Goal: Task Accomplishment & Management: Complete application form

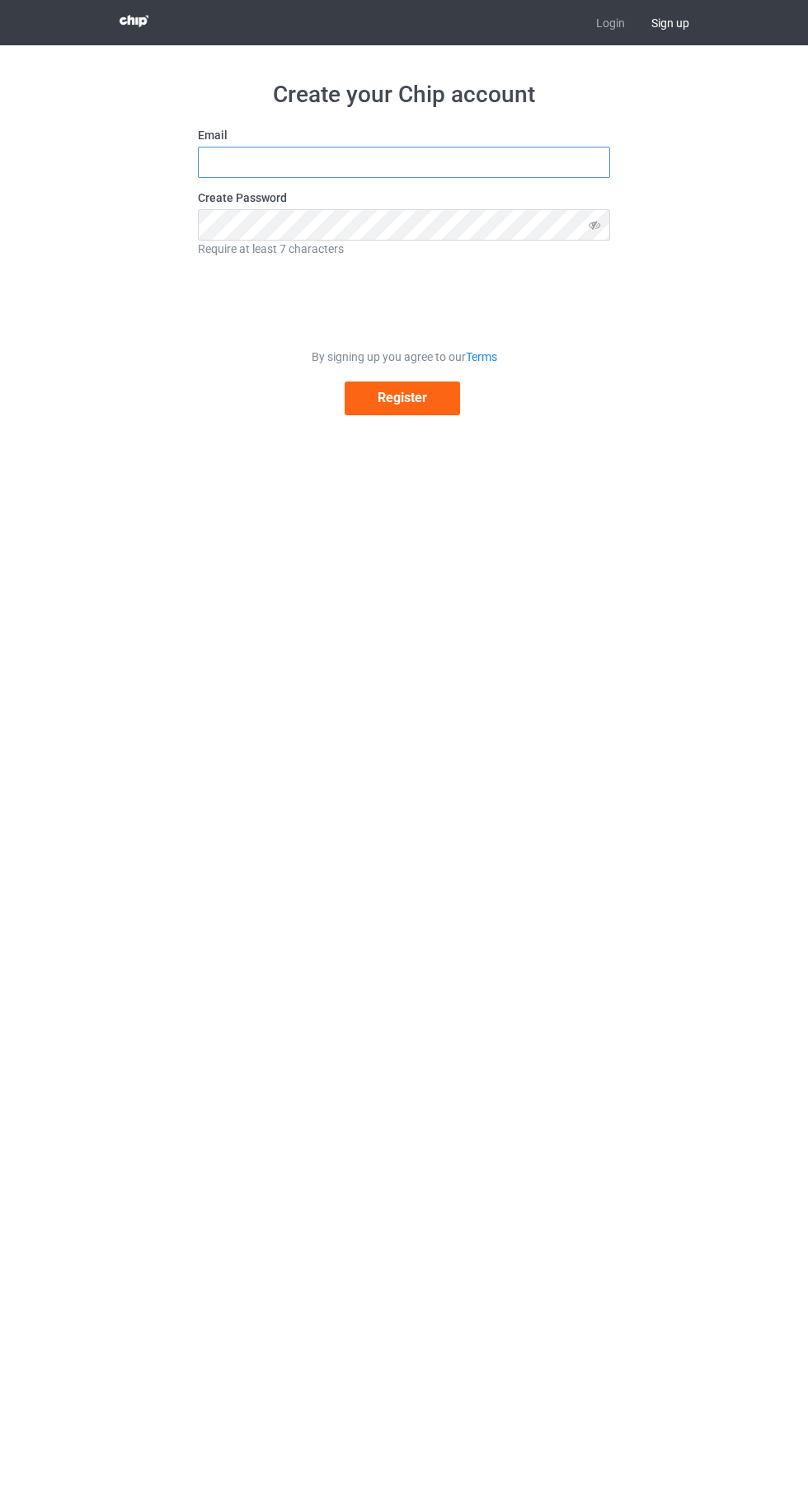
click at [556, 163] on input "text" at bounding box center [404, 162] width 412 height 31
click at [517, 157] on input "text" at bounding box center [404, 162] width 412 height 31
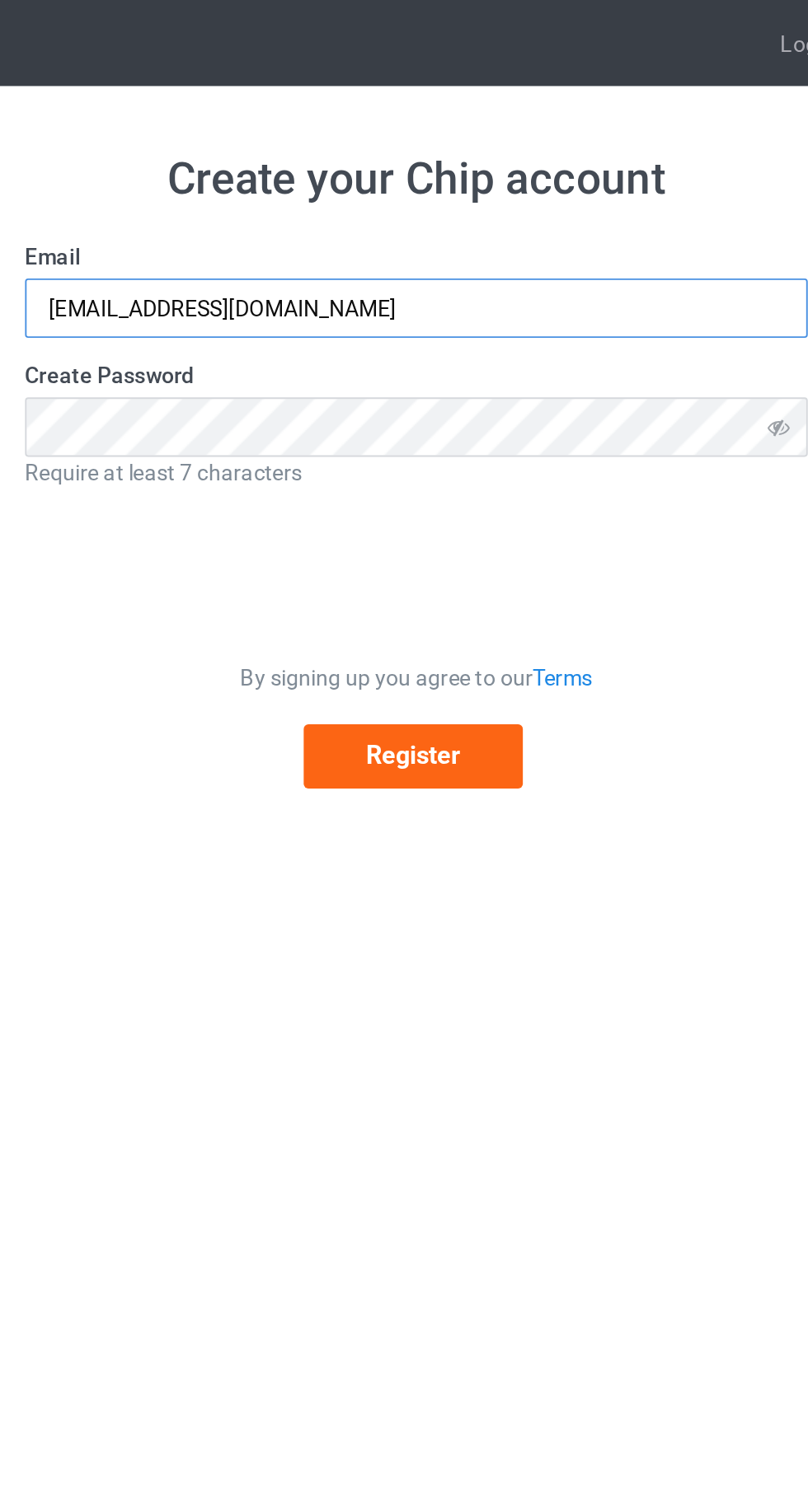
type input "[EMAIL_ADDRESS][DOMAIN_NAME]"
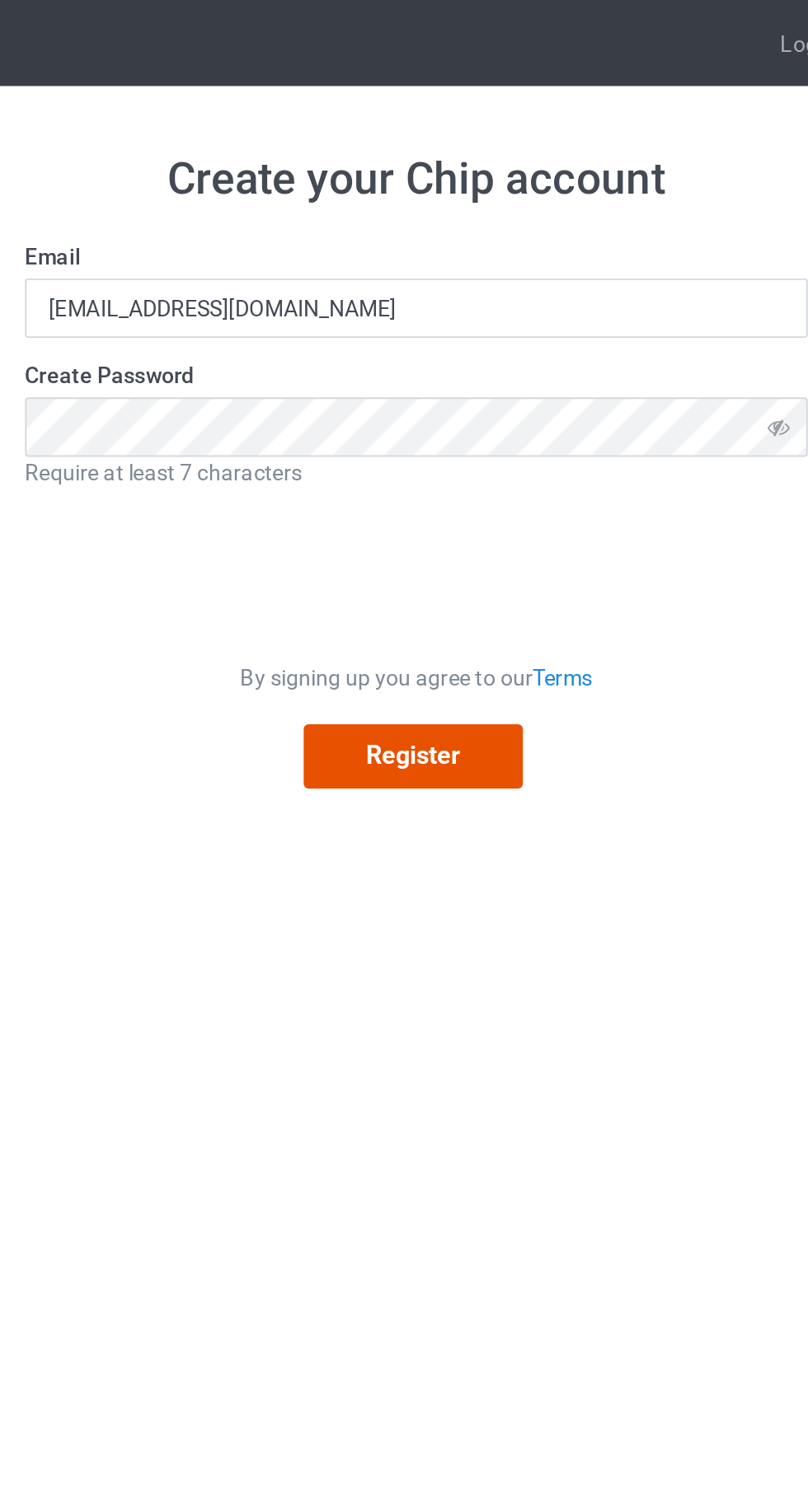
click at [418, 401] on button "Register" at bounding box center [402, 399] width 115 height 34
